Goal: Information Seeking & Learning: Check status

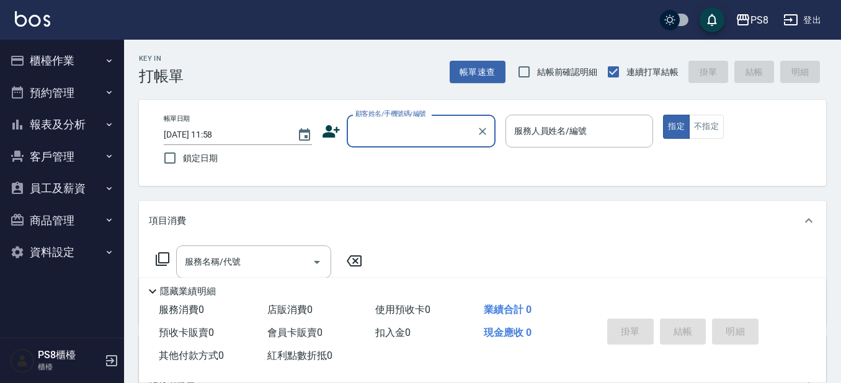
click at [84, 122] on button "報表及分析" at bounding box center [62, 125] width 114 height 32
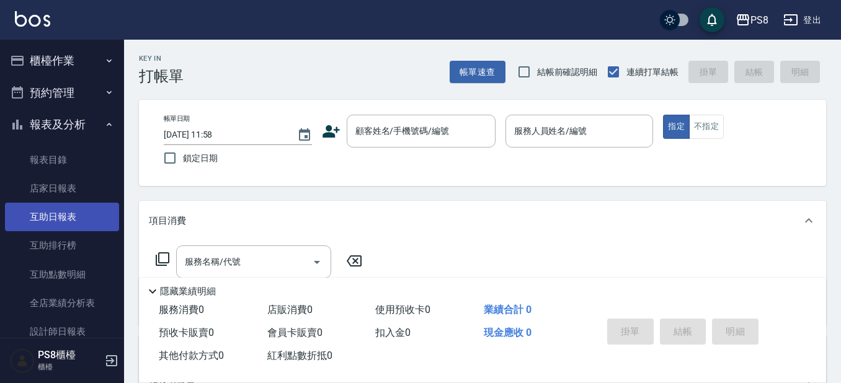
click at [56, 220] on link "互助日報表" at bounding box center [62, 217] width 114 height 29
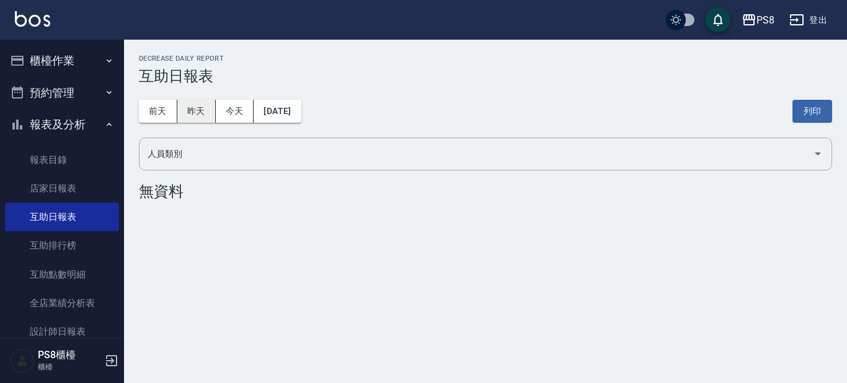
click at [202, 105] on button "昨天" at bounding box center [196, 111] width 38 height 23
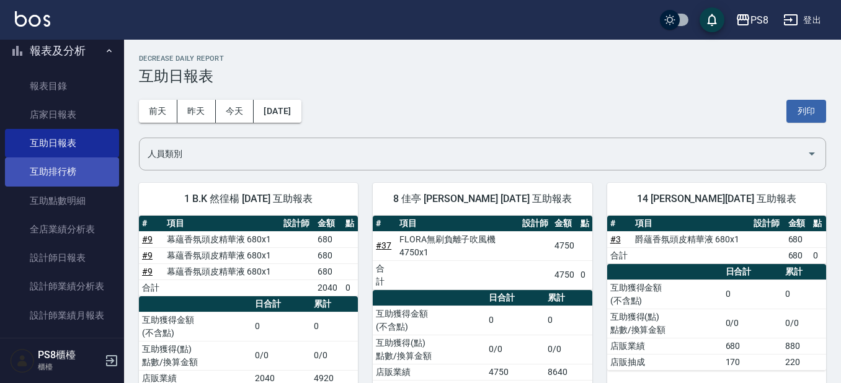
scroll to position [186, 0]
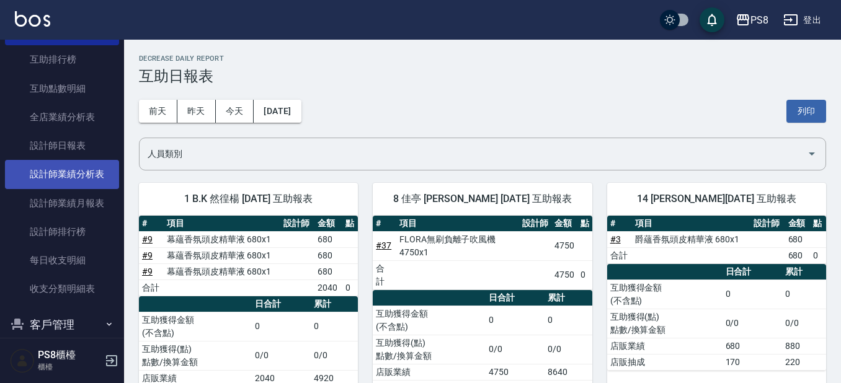
click at [87, 177] on link "設計師業績分析表" at bounding box center [62, 174] width 114 height 29
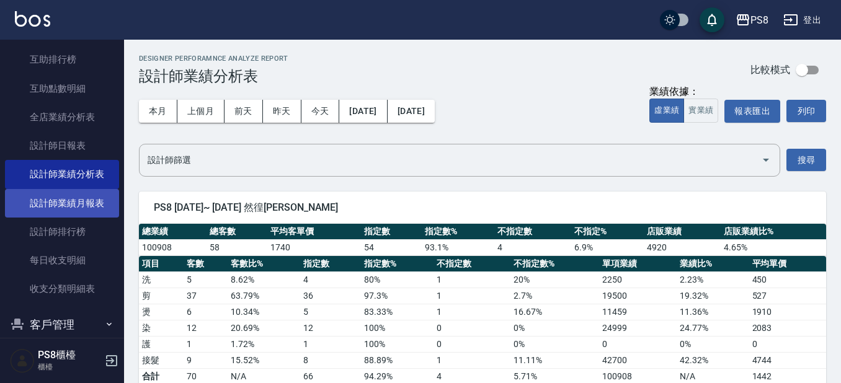
click at [96, 203] on link "設計師業績月報表" at bounding box center [62, 203] width 114 height 29
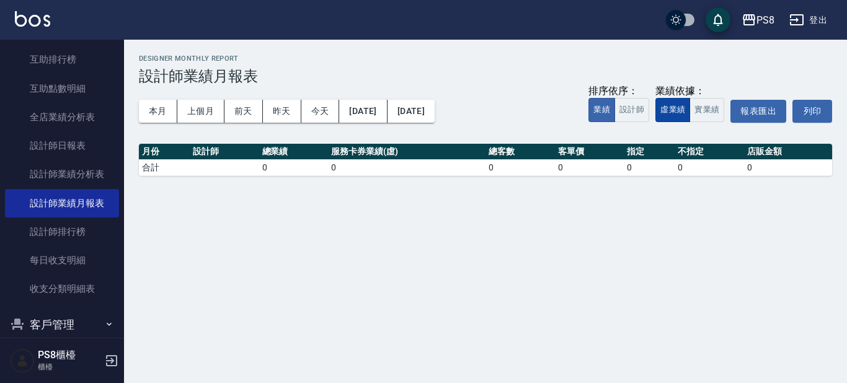
click at [687, 111] on button "虛業績" at bounding box center [673, 110] width 35 height 24
click at [168, 105] on button "本月" at bounding box center [158, 111] width 38 height 23
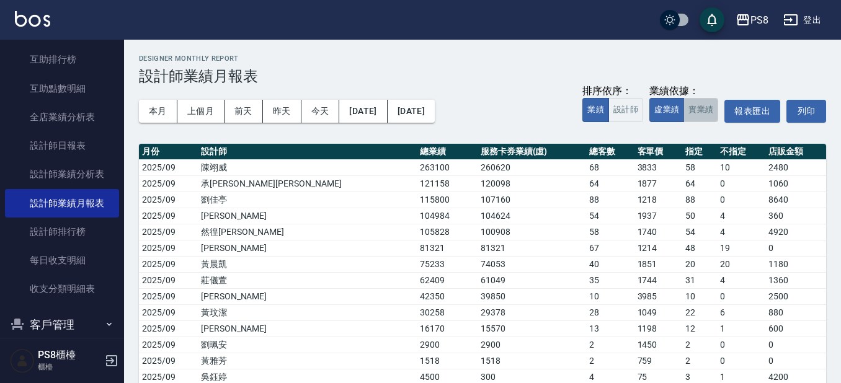
click at [697, 114] on button "實業績" at bounding box center [701, 110] width 35 height 24
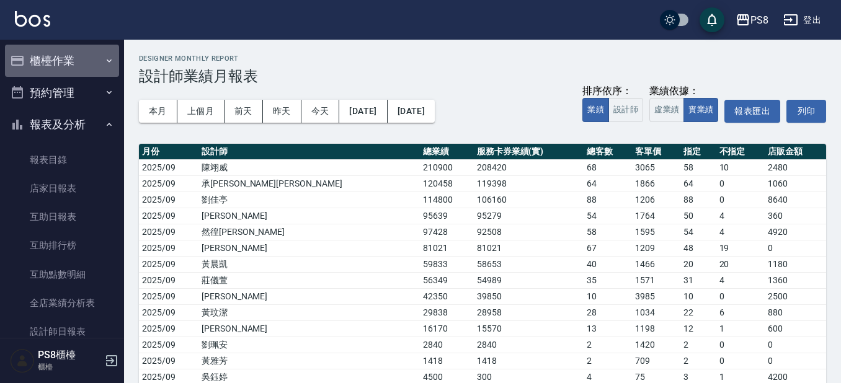
click at [67, 64] on button "櫃檯作業" at bounding box center [62, 61] width 114 height 32
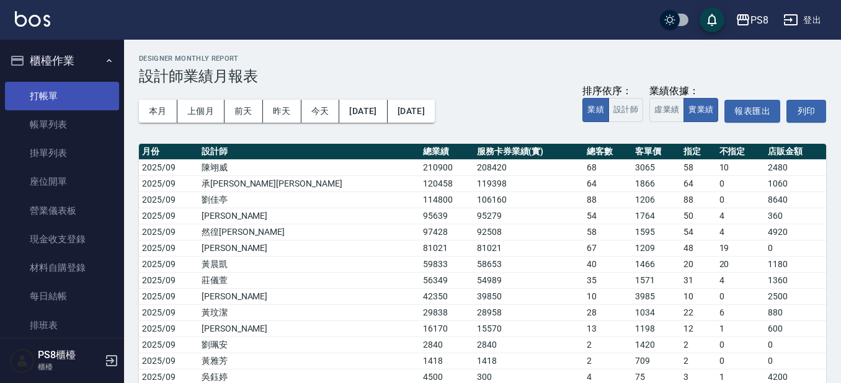
click at [68, 101] on link "打帳單" at bounding box center [62, 96] width 114 height 29
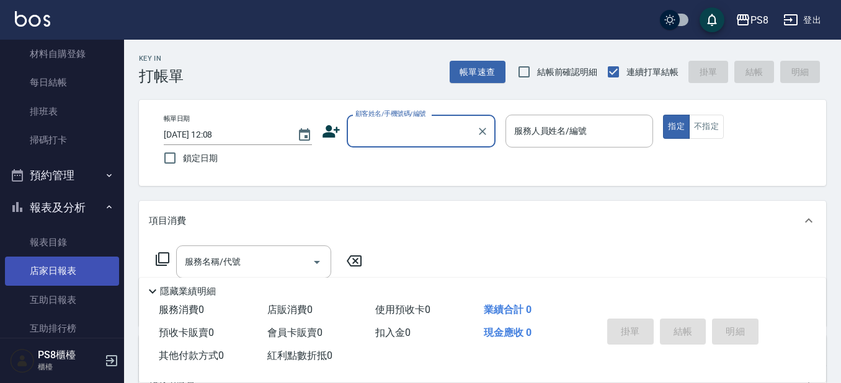
scroll to position [310, 0]
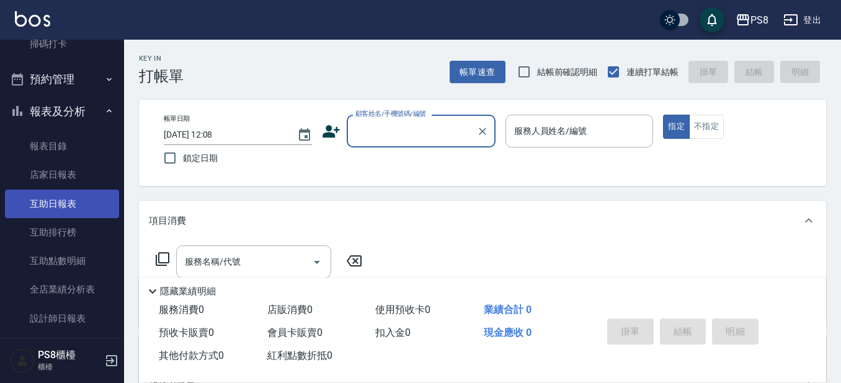
click at [78, 208] on link "互助日報表" at bounding box center [62, 204] width 114 height 29
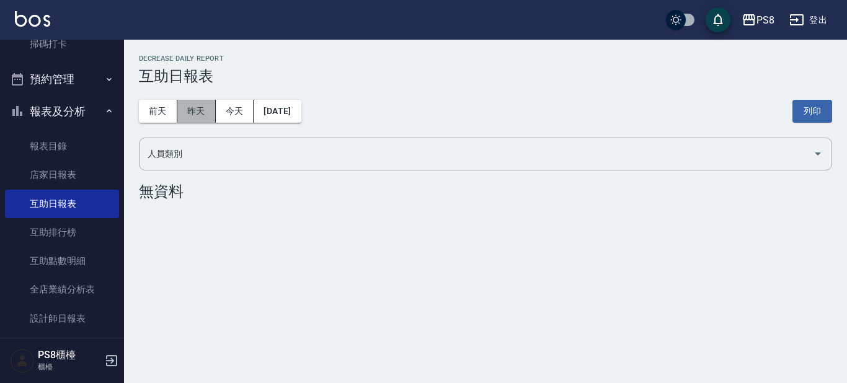
click at [196, 112] on button "昨天" at bounding box center [196, 111] width 38 height 23
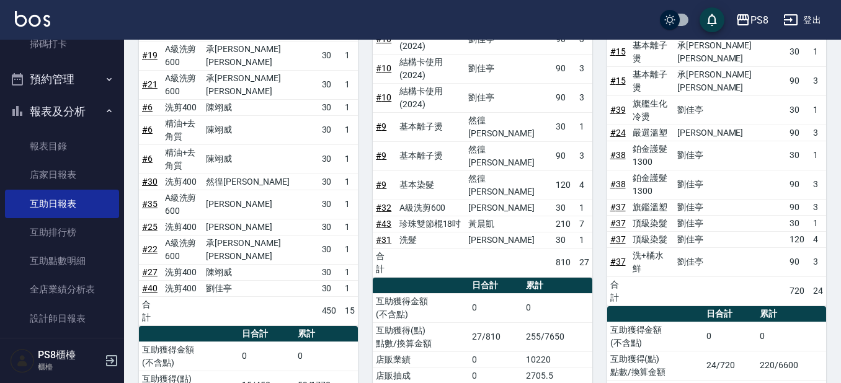
scroll to position [372, 0]
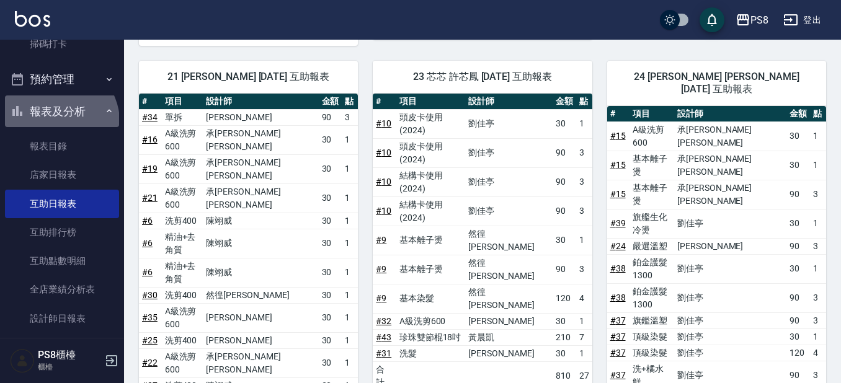
click at [58, 121] on button "報表及分析" at bounding box center [62, 112] width 114 height 32
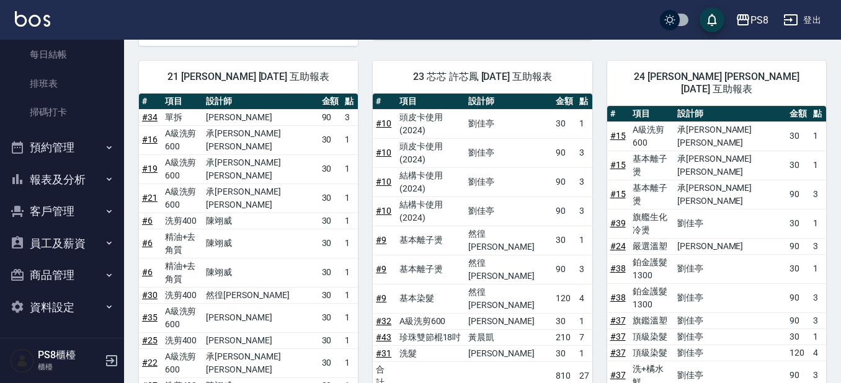
scroll to position [242, 0]
